Goal: Find specific page/section: Find specific page/section

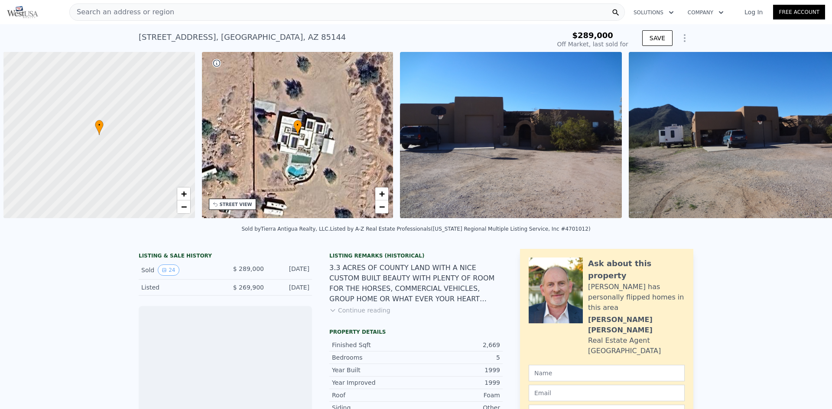
scroll to position [0, 3]
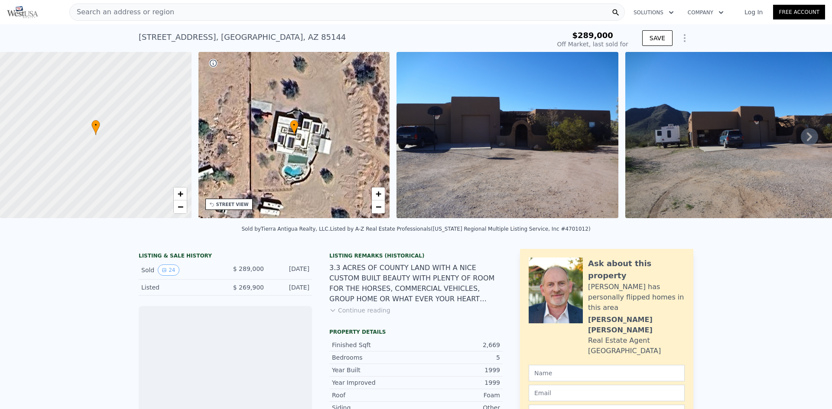
click at [286, 150] on div "• + −" at bounding box center [294, 135] width 192 height 166
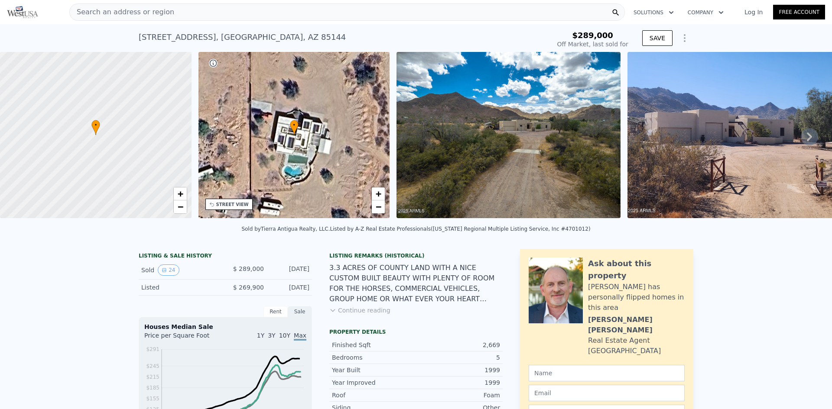
click at [486, 129] on img at bounding box center [508, 135] width 224 height 166
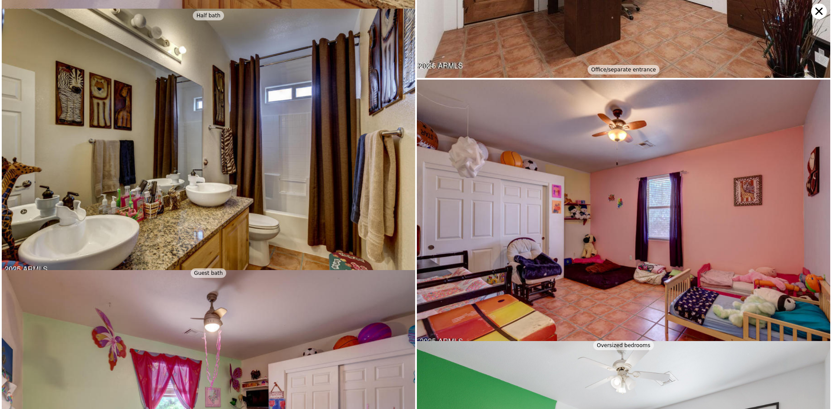
scroll to position [1330, 0]
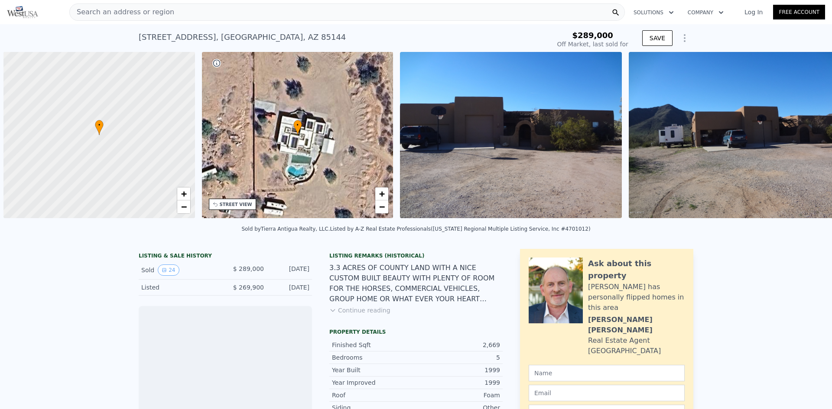
scroll to position [0, 3]
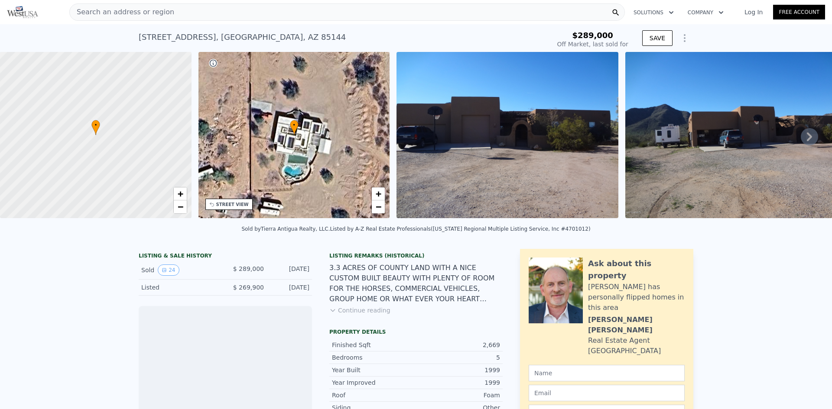
click at [801, 136] on icon at bounding box center [809, 136] width 17 height 17
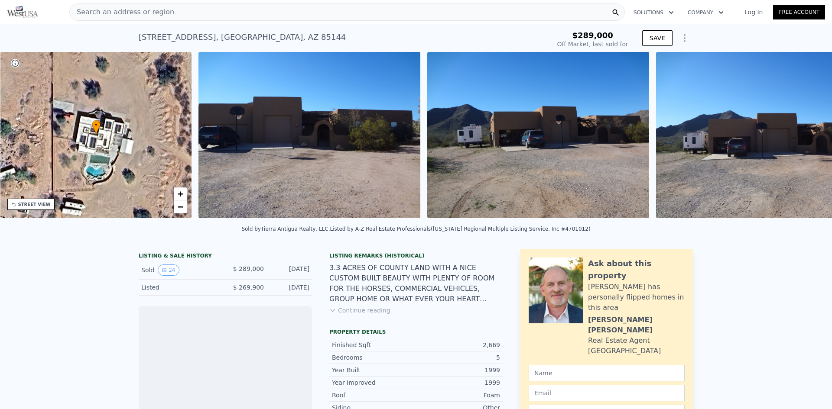
scroll to position [0, 202]
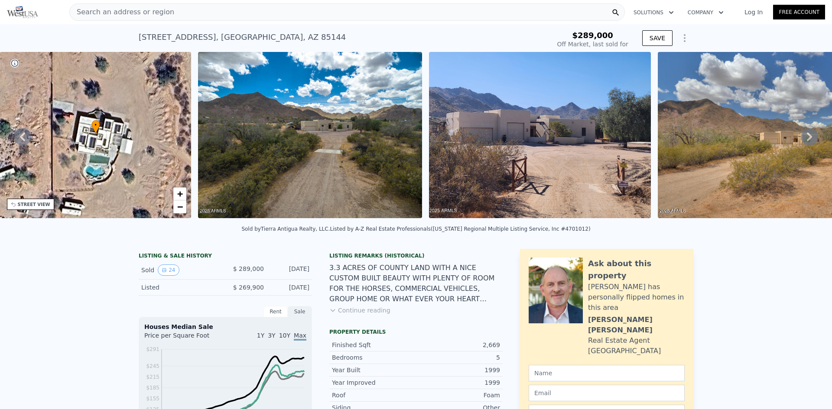
click at [23, 140] on icon at bounding box center [22, 136] width 17 height 17
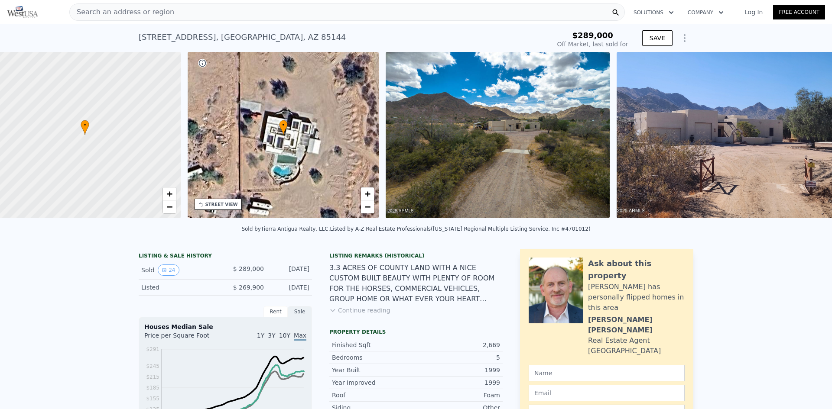
scroll to position [0, 3]
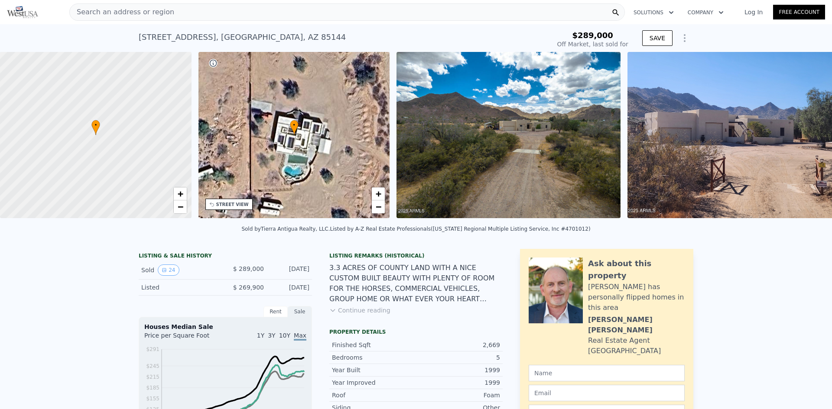
click at [23, 140] on div at bounding box center [96, 136] width 230 height 200
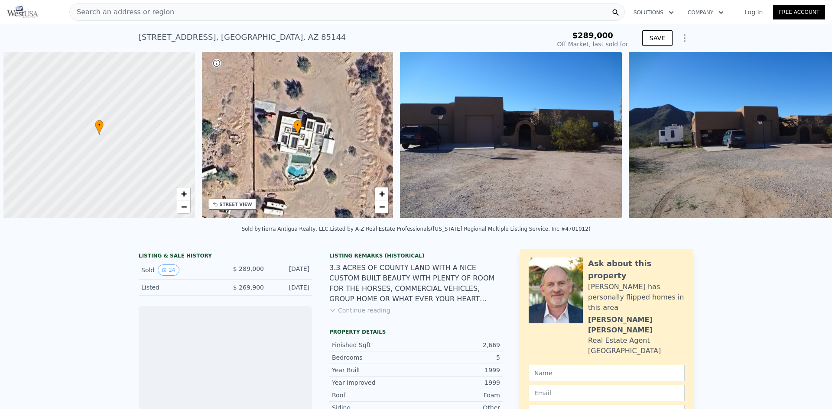
scroll to position [0, 3]
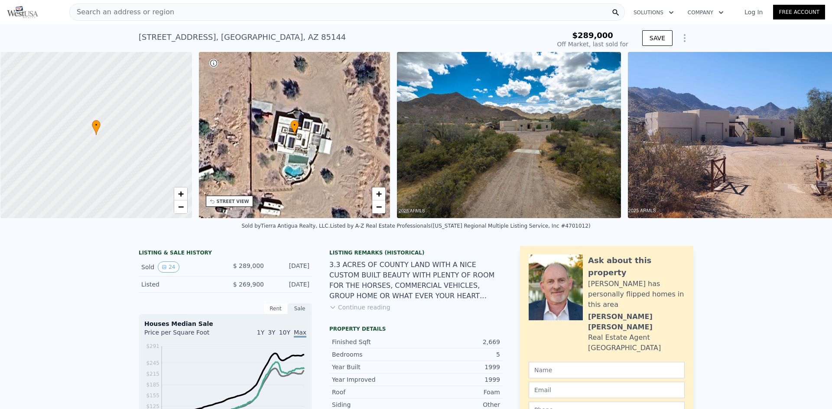
scroll to position [0, 3]
